Goal: Check status: Check status

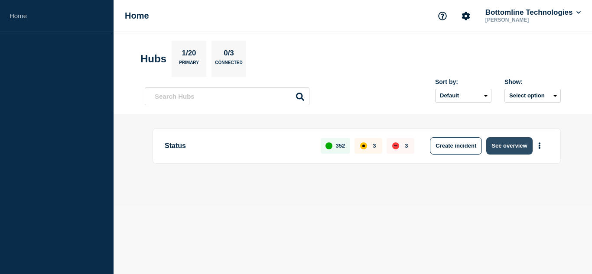
click at [507, 142] on button "See overview" at bounding box center [509, 145] width 46 height 17
click at [499, 145] on button "See overview" at bounding box center [509, 145] width 46 height 17
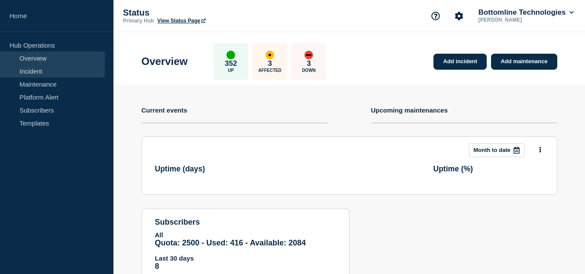
click at [49, 76] on link "Incident" at bounding box center [52, 71] width 105 height 13
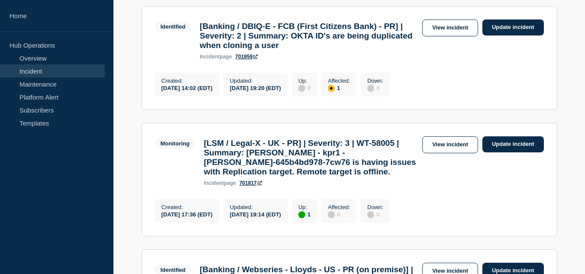
scroll to position [217, 0]
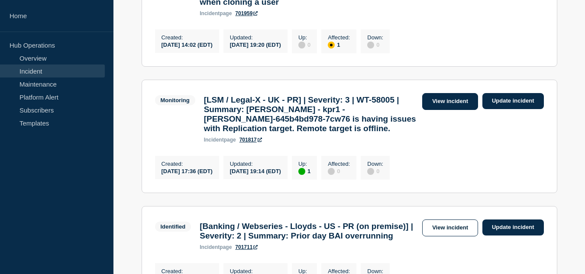
click at [433, 110] on link "View incident" at bounding box center [450, 101] width 56 height 17
